Goal: Task Accomplishment & Management: Use online tool/utility

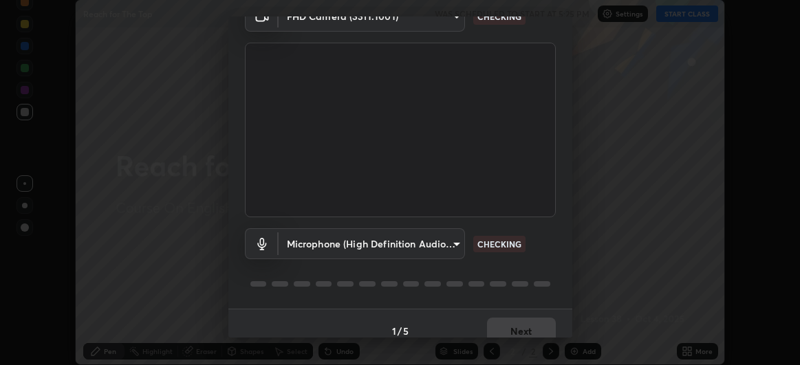
scroll to position [85, 0]
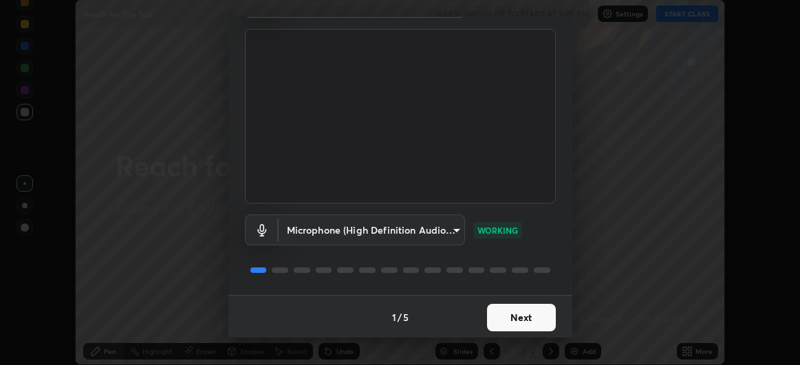
click at [511, 319] on button "Next" at bounding box center [521, 318] width 69 height 28
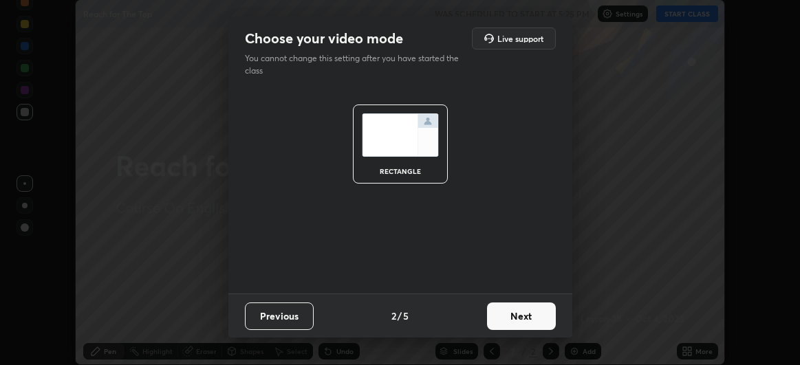
click at [520, 321] on button "Next" at bounding box center [521, 317] width 69 height 28
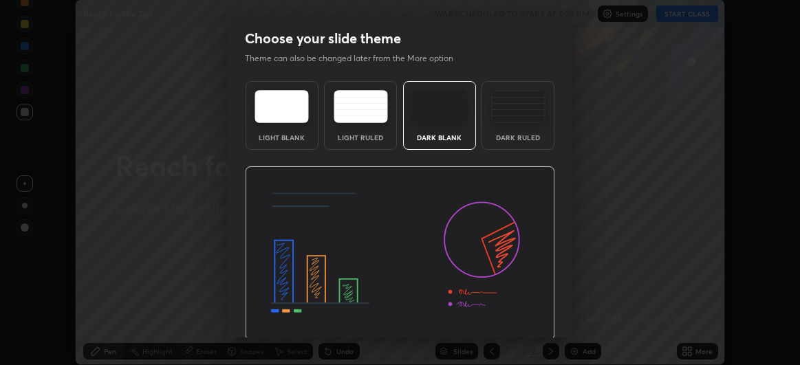
scroll to position [46, 0]
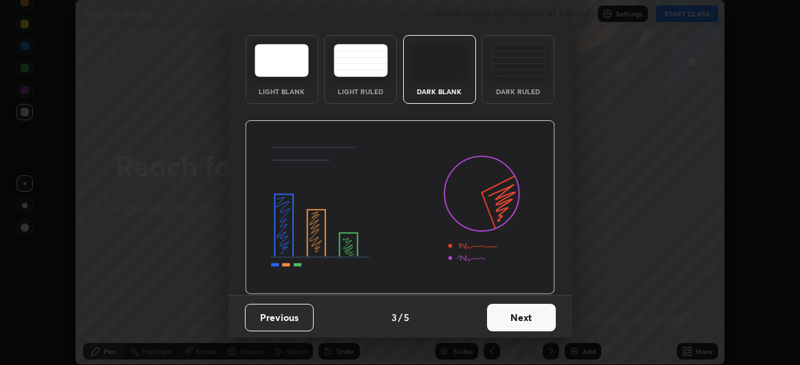
click at [512, 323] on button "Next" at bounding box center [521, 318] width 69 height 28
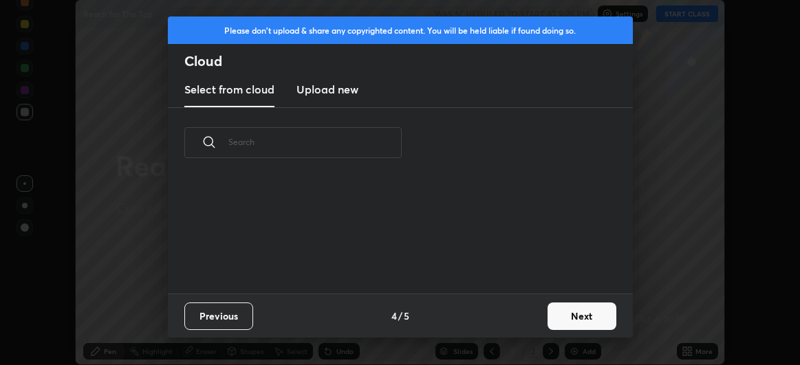
scroll to position [116, 441]
click at [568, 322] on button "Next" at bounding box center [582, 317] width 69 height 28
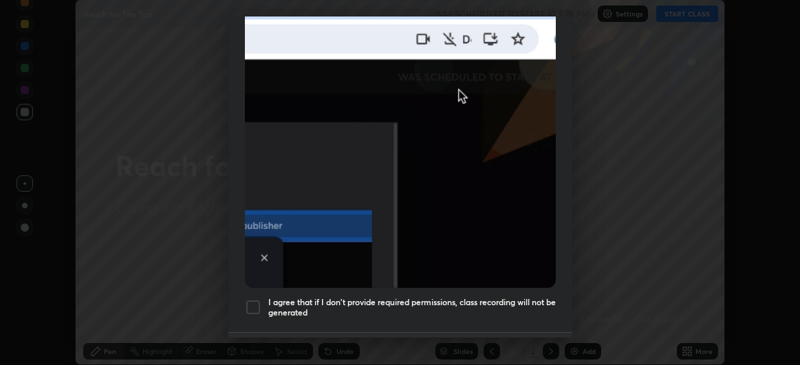
scroll to position [336, 0]
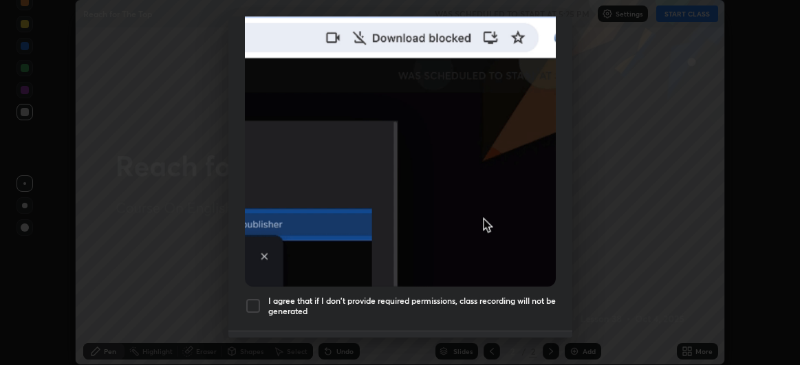
click at [255, 298] on div at bounding box center [253, 306] width 17 height 17
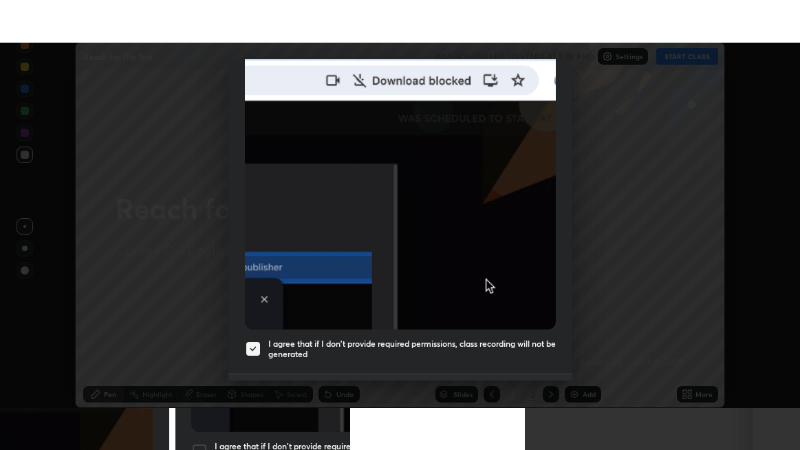
scroll to position [366, 0]
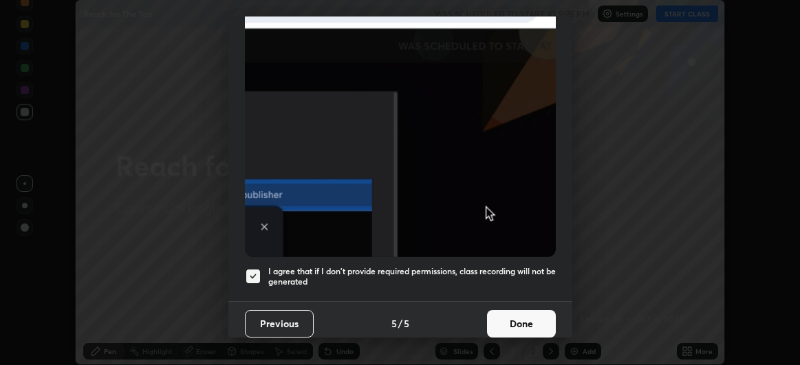
click at [530, 323] on button "Done" at bounding box center [521, 324] width 69 height 28
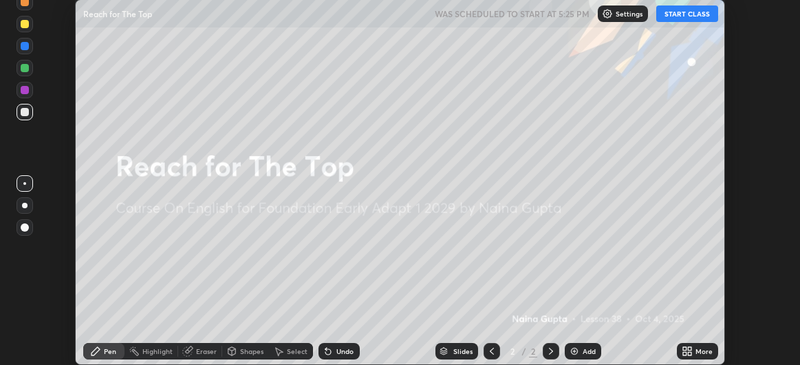
click at [702, 21] on button "START CLASS" at bounding box center [687, 14] width 62 height 17
click at [592, 349] on div "Add" at bounding box center [589, 351] width 13 height 7
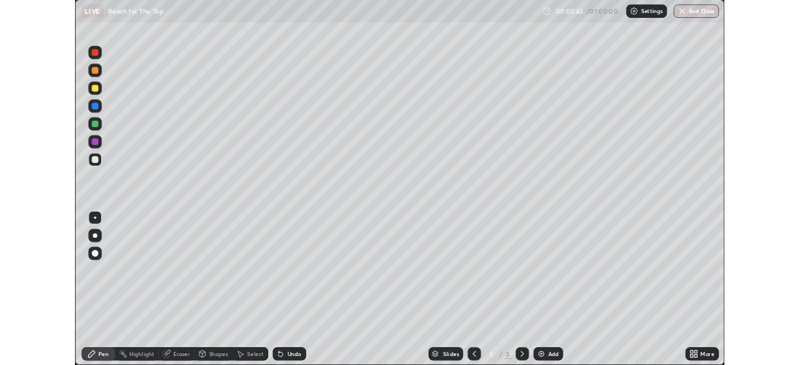
scroll to position [450, 800]
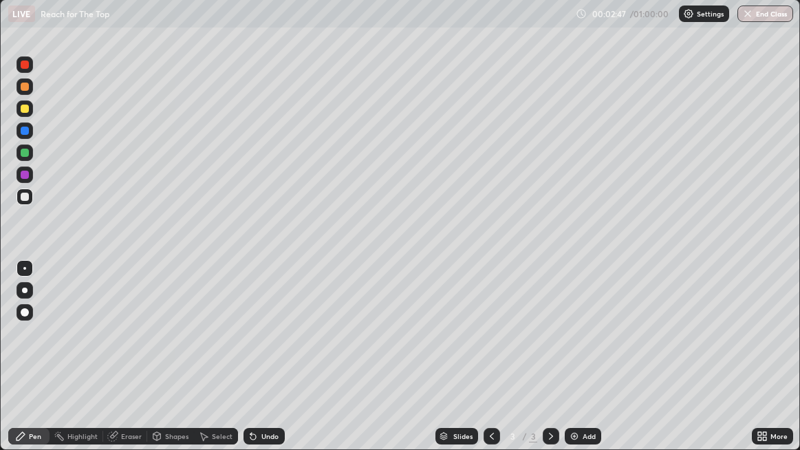
click at [23, 197] on div at bounding box center [25, 197] width 8 height 8
click at [259, 365] on div "Undo" at bounding box center [264, 436] width 41 height 17
click at [261, 365] on div "Undo" at bounding box center [269, 436] width 17 height 7
click at [39, 365] on div "Erase all" at bounding box center [24, 226] width 33 height 396
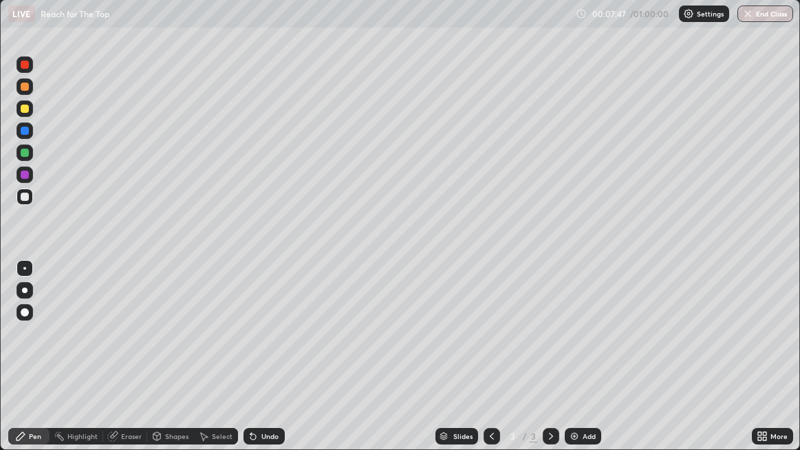
click at [586, 365] on div "Add" at bounding box center [589, 436] width 13 height 7
click at [648, 365] on div "Slides 4 / 4 Add" at bounding box center [519, 436] width 468 height 28
click at [727, 365] on div "Slides 4 / 4 Add" at bounding box center [519, 436] width 468 height 28
click at [590, 365] on div "Add" at bounding box center [589, 436] width 13 height 7
click at [121, 365] on div "Eraser" at bounding box center [131, 436] width 21 height 7
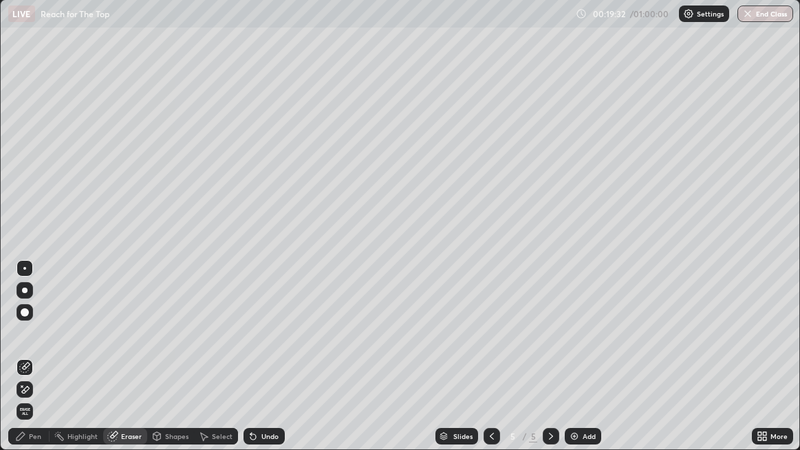
click at [34, 365] on div "Pen" at bounding box center [35, 436] width 12 height 7
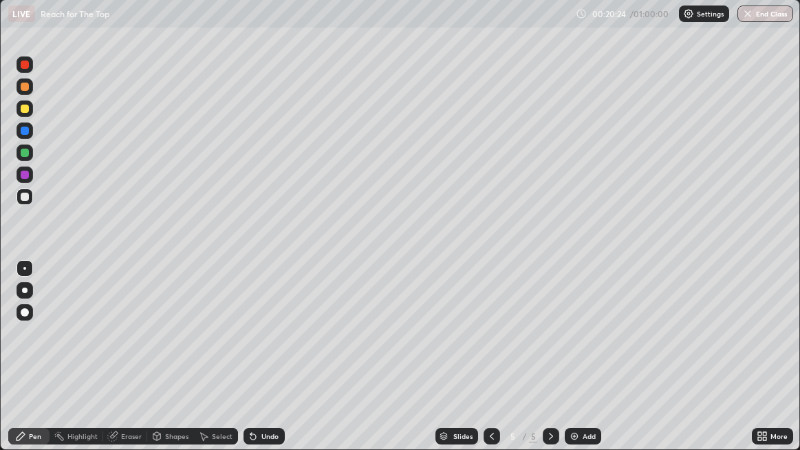
click at [574, 365] on img at bounding box center [574, 436] width 11 height 11
click at [26, 153] on div at bounding box center [25, 153] width 8 height 8
click at [22, 199] on div at bounding box center [25, 197] width 8 height 8
click at [35, 192] on div at bounding box center [25, 197] width 22 height 22
click at [41, 245] on div "Erase all" at bounding box center [24, 226] width 33 height 396
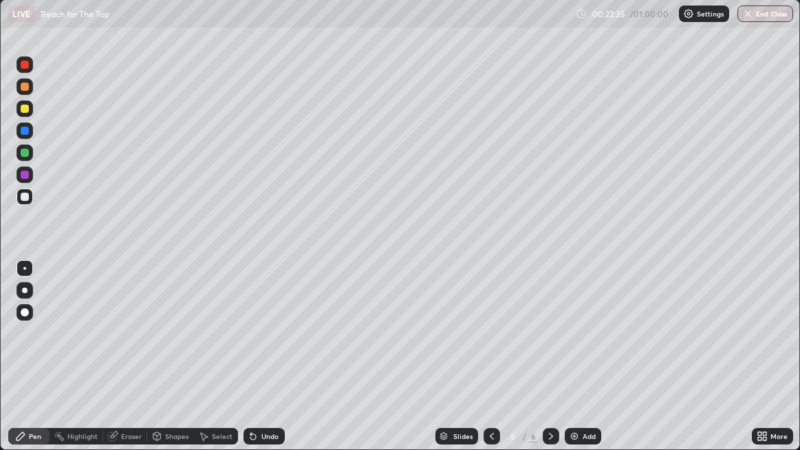
click at [250, 365] on icon at bounding box center [250, 433] width 1 height 1
click at [785, 365] on div "More" at bounding box center [778, 436] width 17 height 7
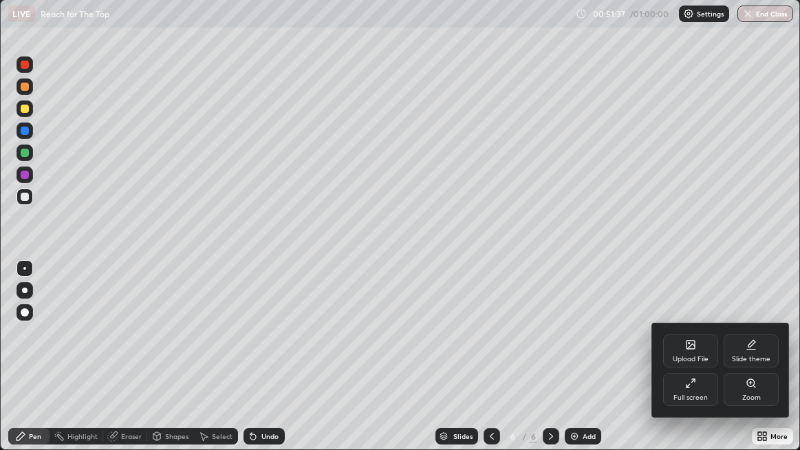
click at [748, 365] on icon at bounding box center [751, 383] width 11 height 11
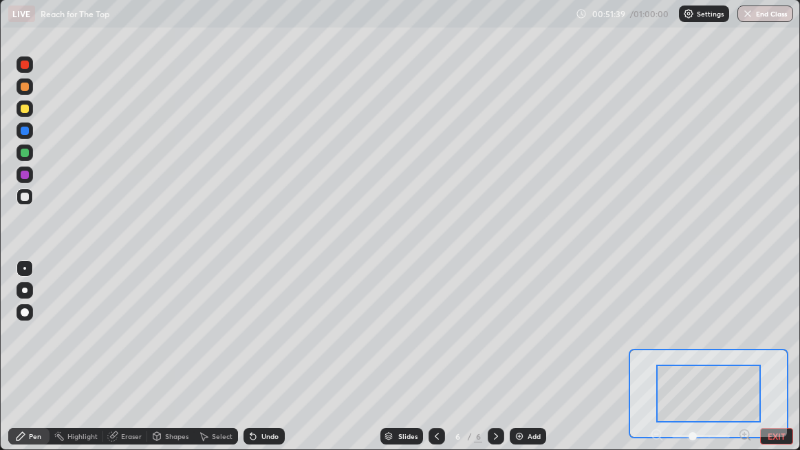
click at [768, 365] on button "EXIT" at bounding box center [776, 436] width 33 height 17
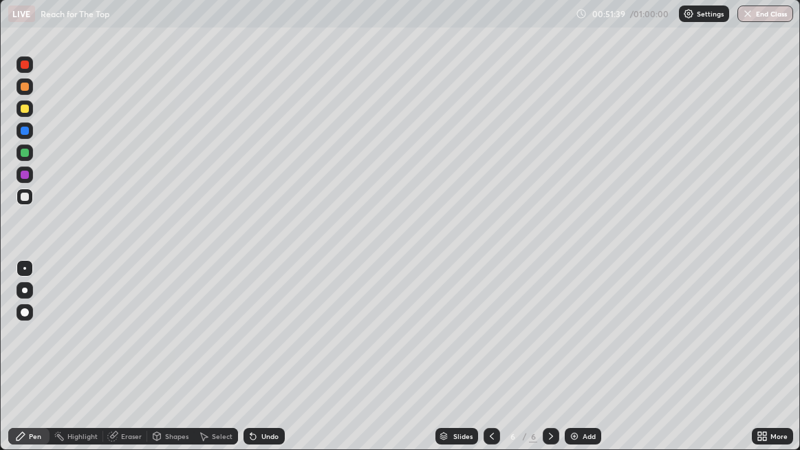
click at [775, 365] on div "More" at bounding box center [778, 436] width 17 height 7
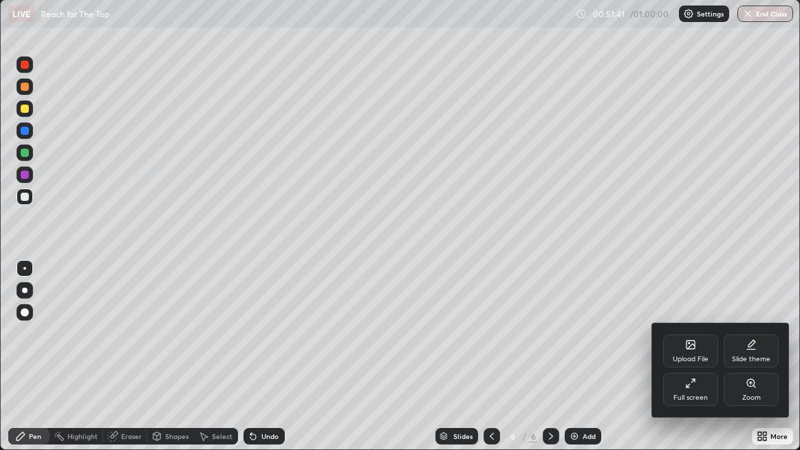
click at [765, 365] on div "Zoom" at bounding box center [751, 389] width 55 height 33
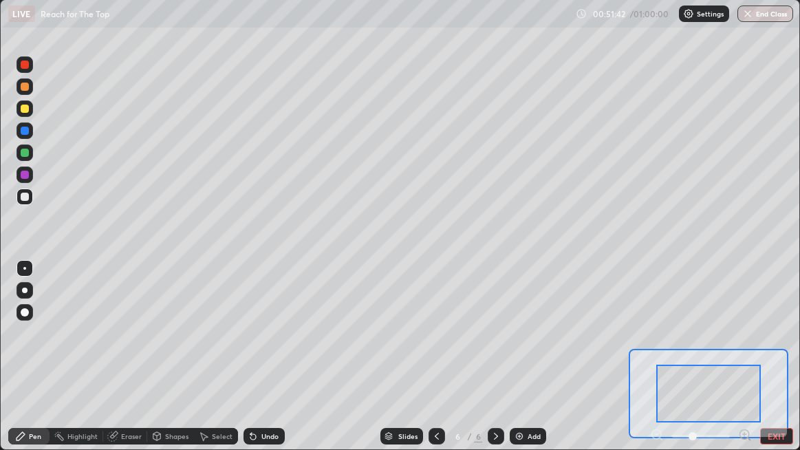
click at [786, 365] on button "EXIT" at bounding box center [776, 436] width 33 height 17
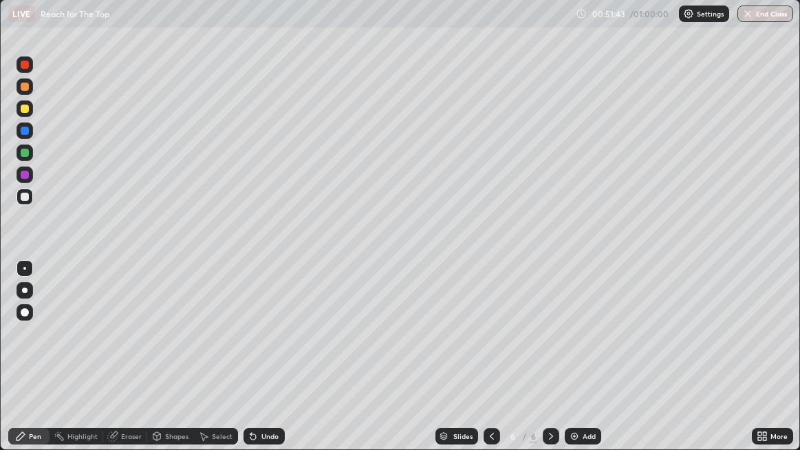
click at [775, 365] on div "More" at bounding box center [778, 436] width 17 height 7
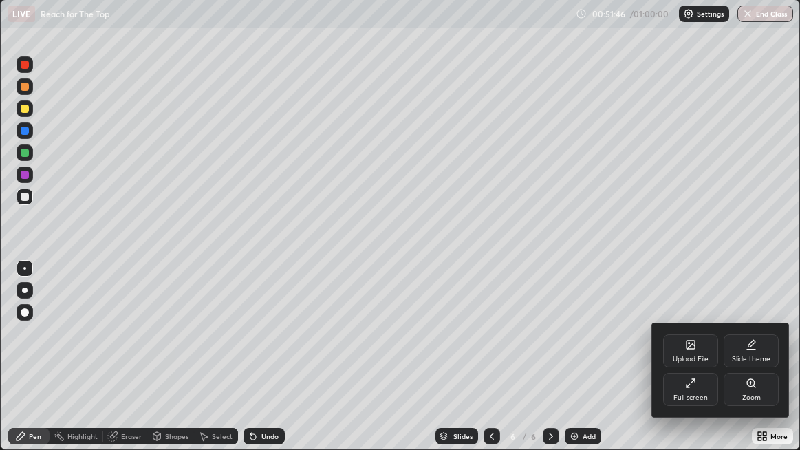
click at [711, 365] on div "Full screen" at bounding box center [690, 389] width 55 height 33
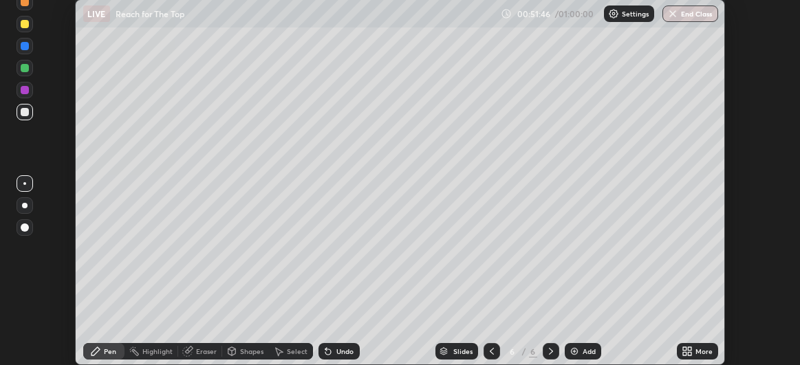
scroll to position [68423, 67989]
click at [706, 13] on button "End Class" at bounding box center [690, 14] width 56 height 17
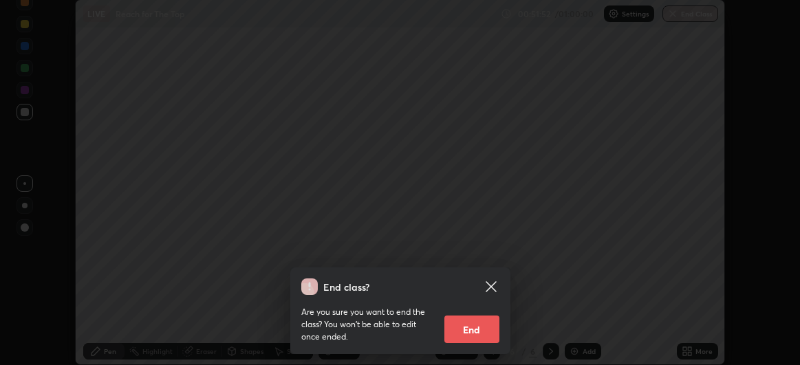
click at [483, 334] on button "End" at bounding box center [471, 330] width 55 height 28
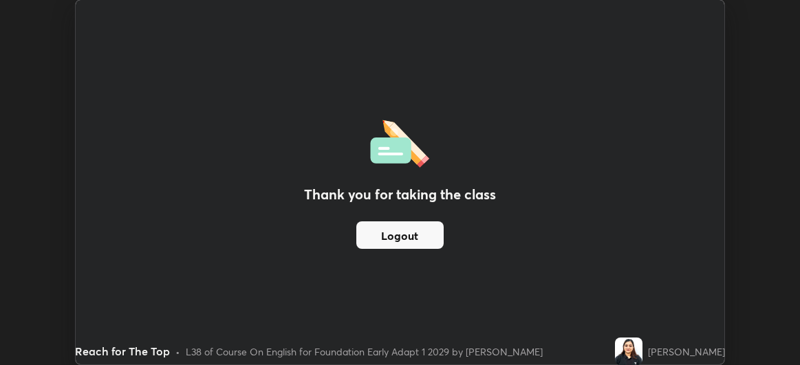
click at [431, 233] on button "Logout" at bounding box center [399, 236] width 87 height 28
